Goal: Task Accomplishment & Management: Use online tool/utility

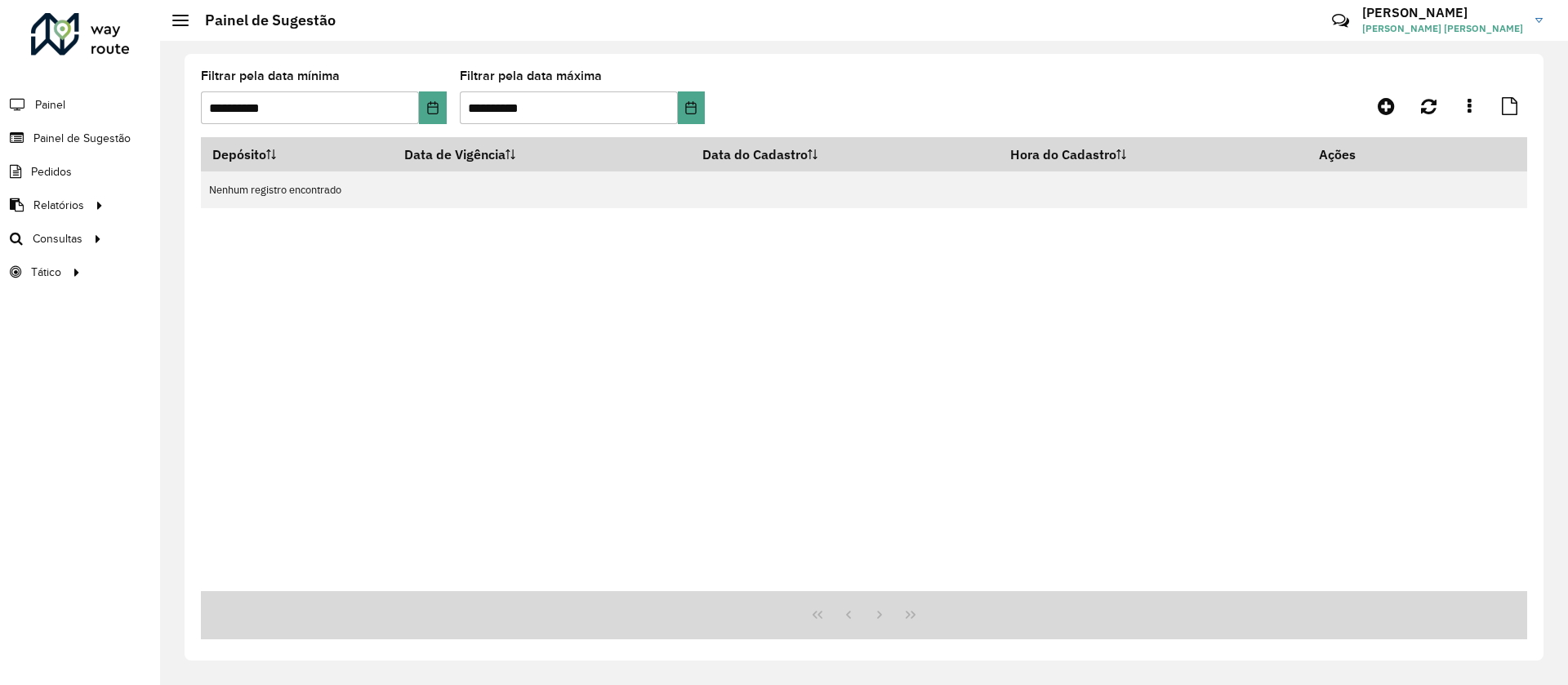
click at [58, 43] on div at bounding box center [80, 34] width 99 height 42
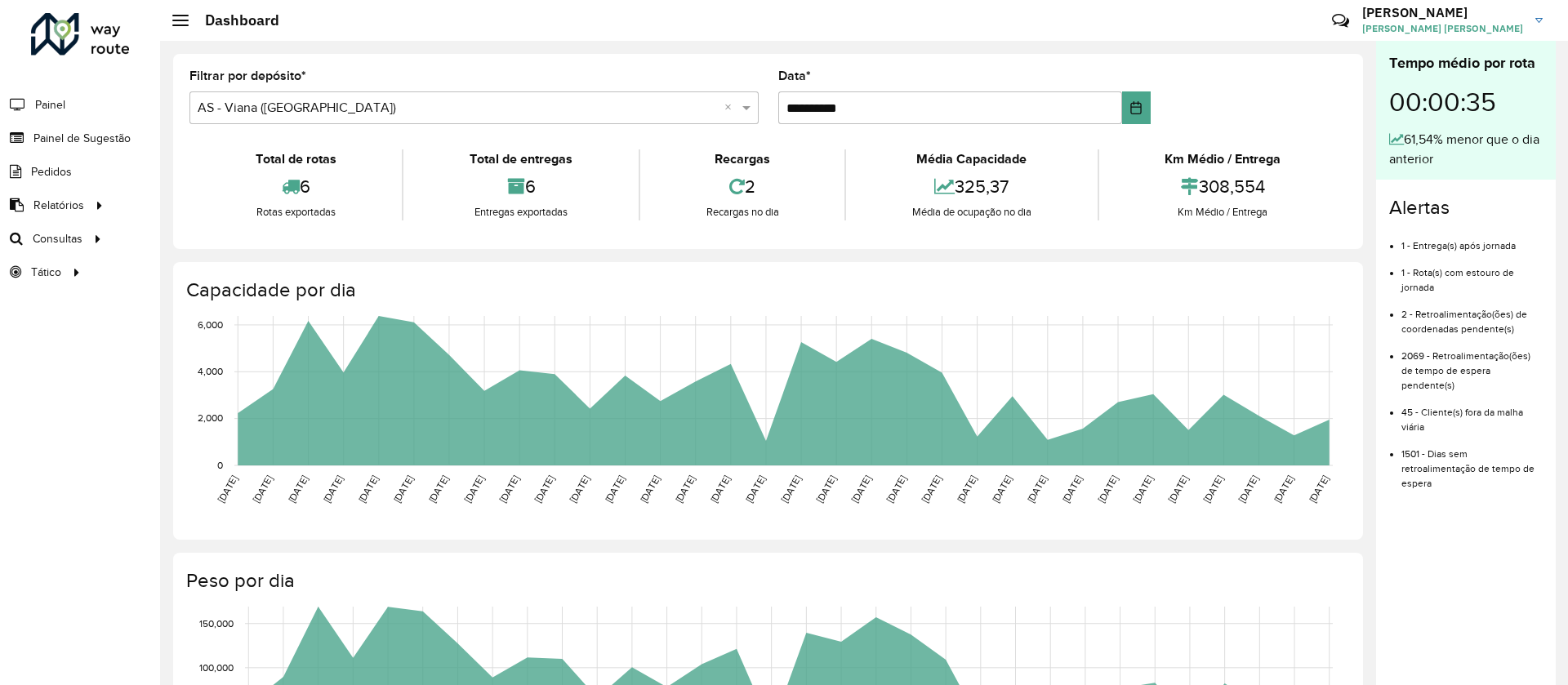
click at [1461, 21] on span "[PERSON_NAME]" at bounding box center [1443, 28] width 161 height 15
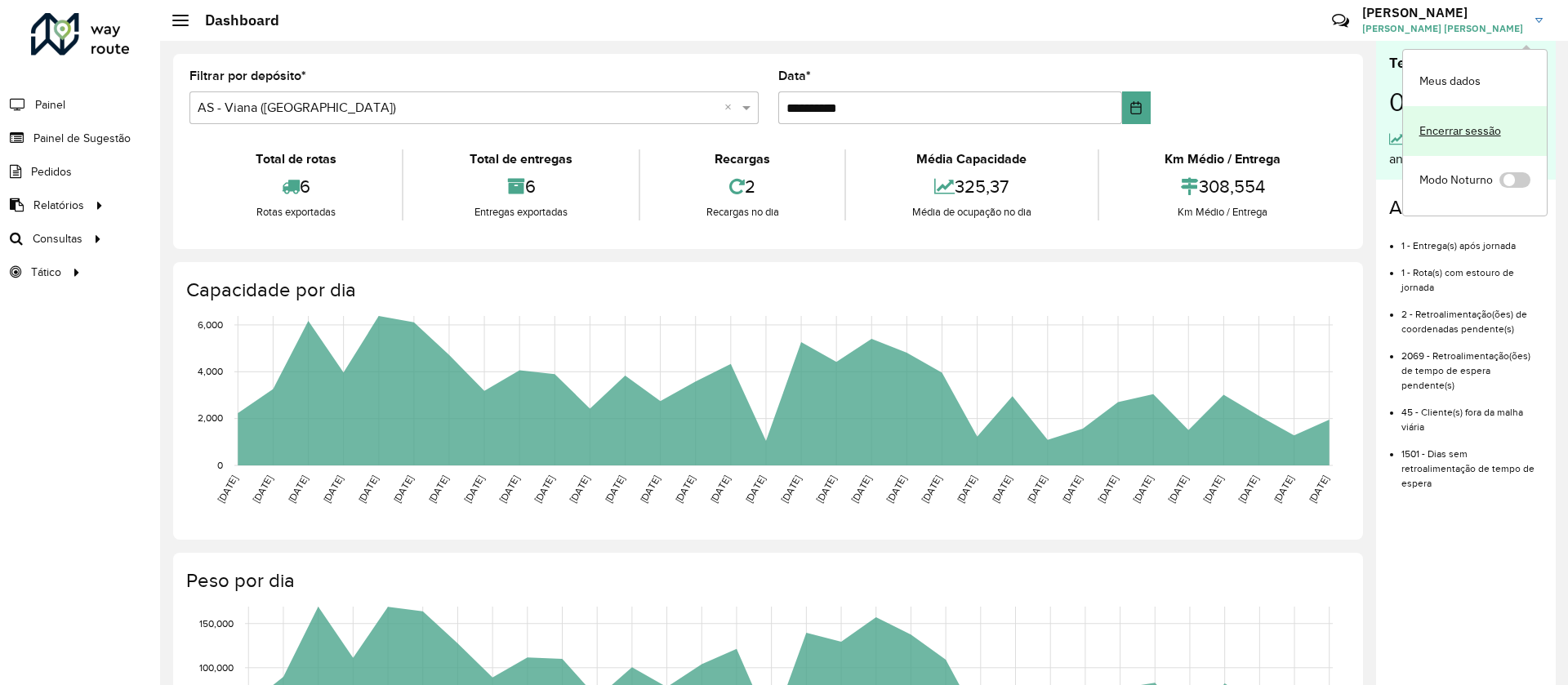
click at [1446, 128] on link "Encerrar sessão" at bounding box center [1475, 131] width 144 height 49
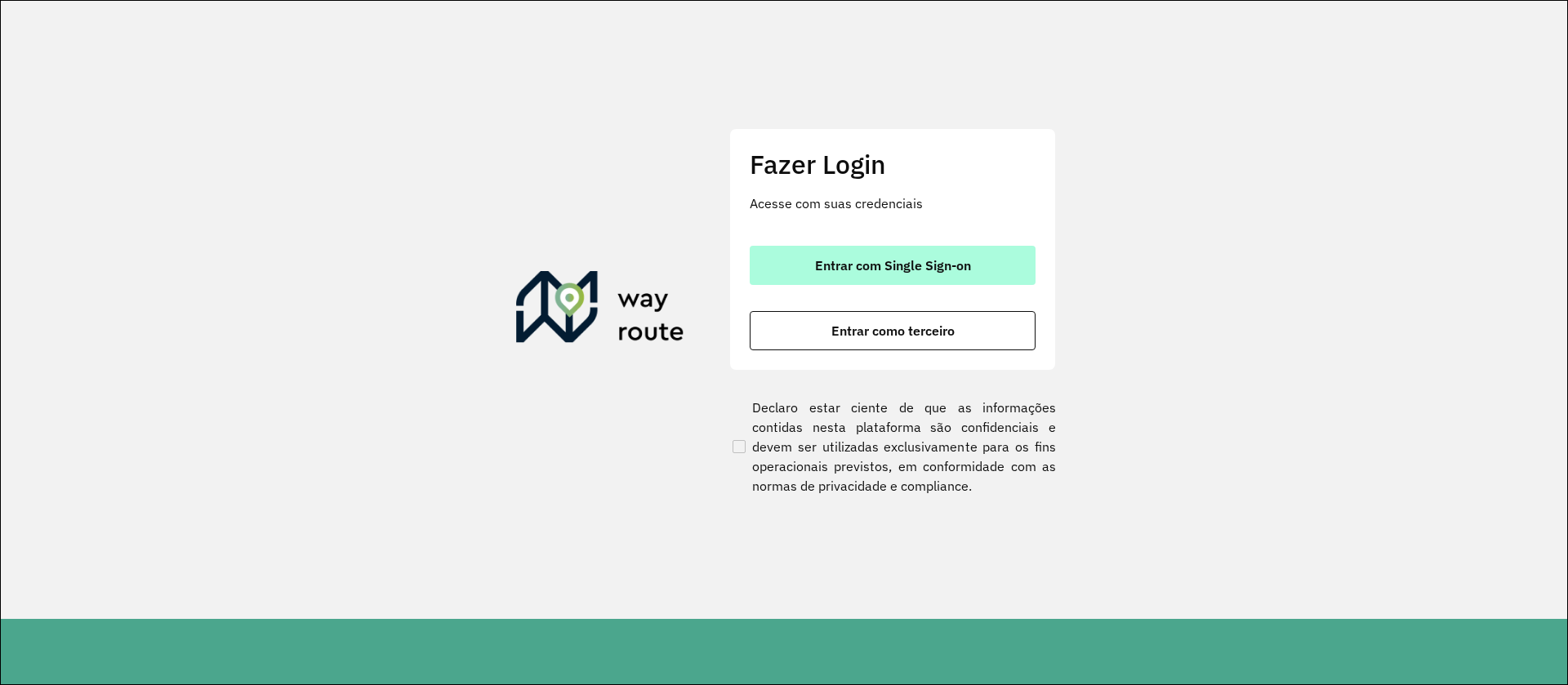
click at [956, 277] on button "Entrar com Single Sign-on" at bounding box center [892, 265] width 286 height 39
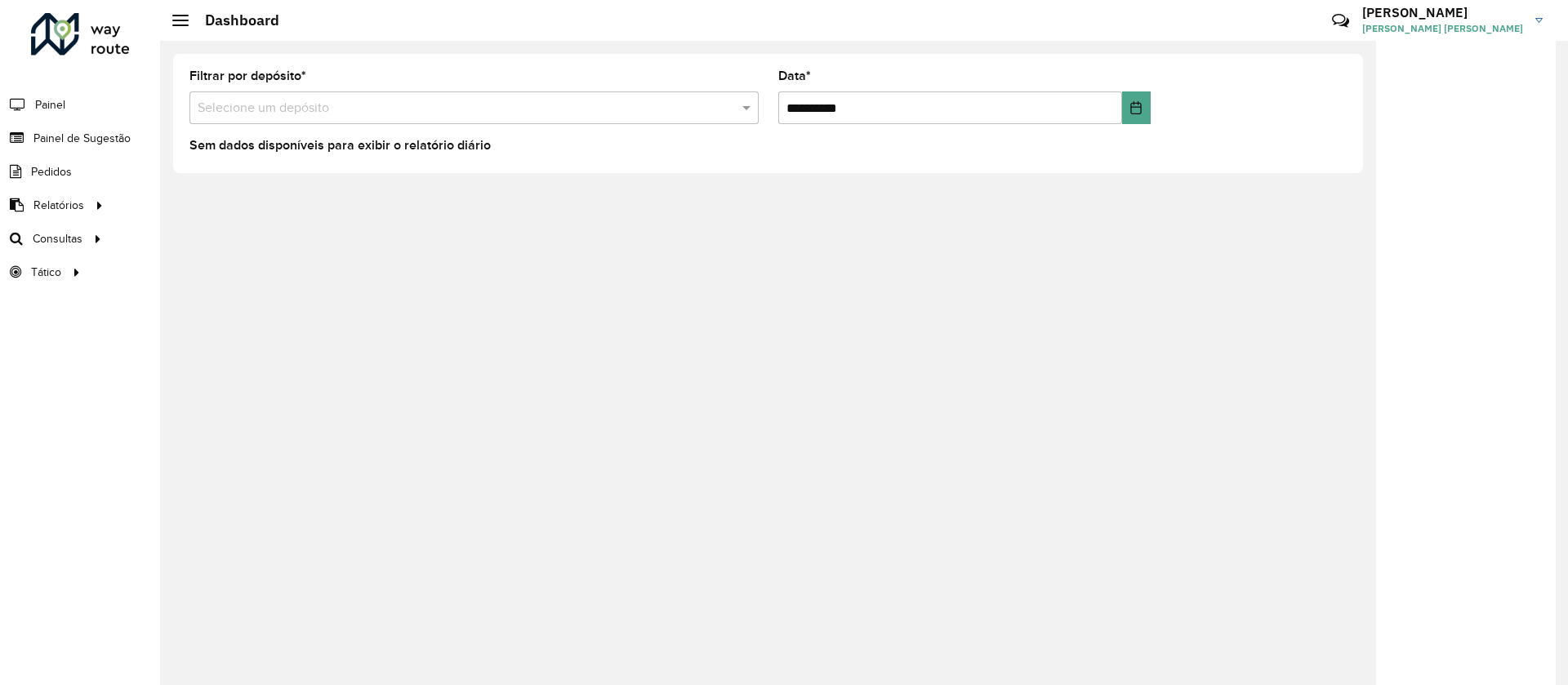
click at [1435, 342] on div at bounding box center [1465, 362] width 180 height 644
